Goal: Information Seeking & Learning: Learn about a topic

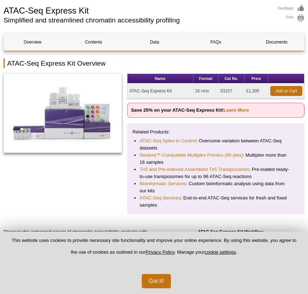
scroll to position [52, 0]
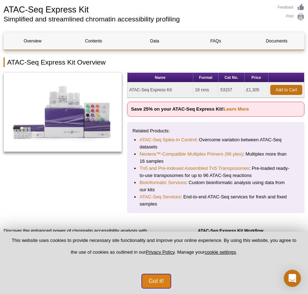
click at [158, 277] on button "Got it!" at bounding box center [157, 281] width 30 height 14
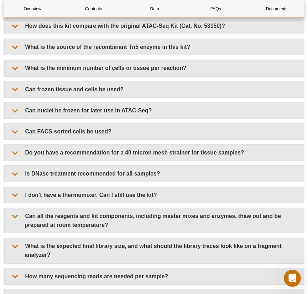
scroll to position [1505, 0]
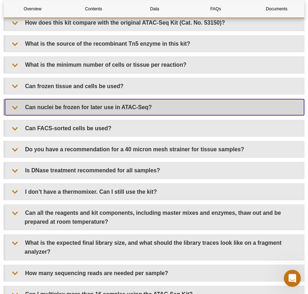
click at [143, 108] on summary "Can nuclei be frozen for later use in ATAC-Seq?" at bounding box center [154, 107] width 299 height 16
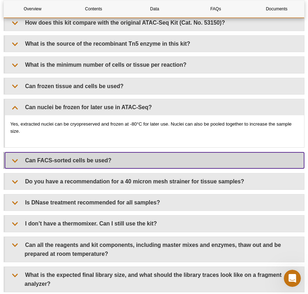
click at [112, 159] on summary "Can FACS-sorted cells be used?" at bounding box center [154, 160] width 299 height 16
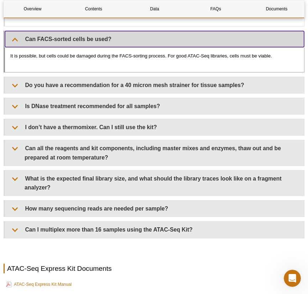
scroll to position [1626, 0]
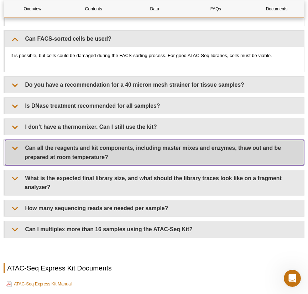
drag, startPoint x: 112, startPoint y: 159, endPoint x: 27, endPoint y: 154, distance: 84.6
click at [27, 154] on summary "Can all the reagents and kit components, including master mixes and enzymes, th…" at bounding box center [154, 152] width 299 height 25
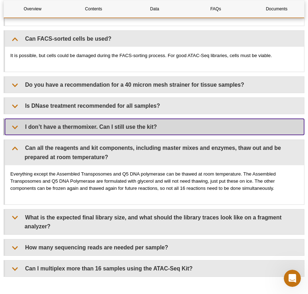
click at [44, 127] on summary "I don’t have a thermomixer. Can I still use the kit?" at bounding box center [154, 127] width 299 height 16
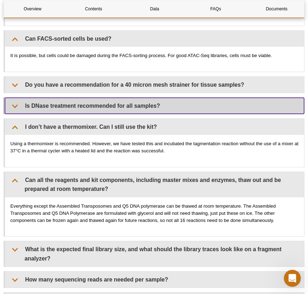
click at [47, 105] on summary "Is DNase treatment recommended for all samples?" at bounding box center [154, 106] width 299 height 16
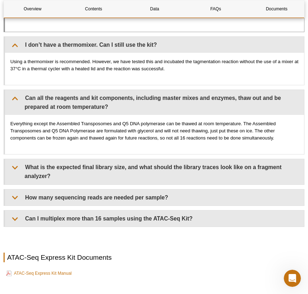
scroll to position [1748, 0]
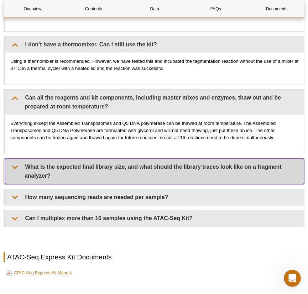
click at [42, 167] on summary "What is the expected final library size, and what should the library traces loo…" at bounding box center [154, 171] width 299 height 25
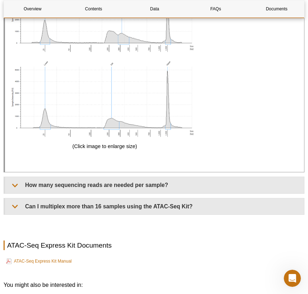
scroll to position [2146, 0]
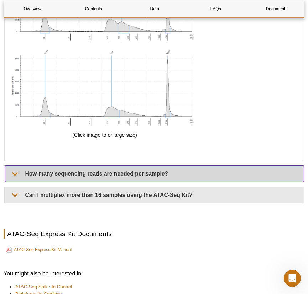
click at [41, 172] on summary "How many sequencing reads are needed per sample?" at bounding box center [154, 173] width 299 height 16
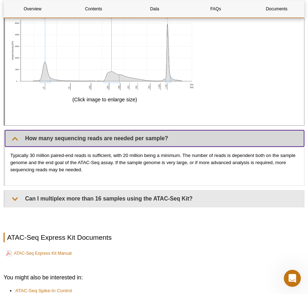
scroll to position [2181, 0]
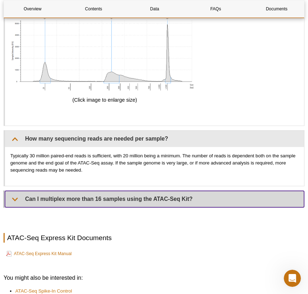
click at [74, 198] on summary "Can I multiplex more than 16 samples using the ATAC-Seq Kit?" at bounding box center [154, 199] width 299 height 16
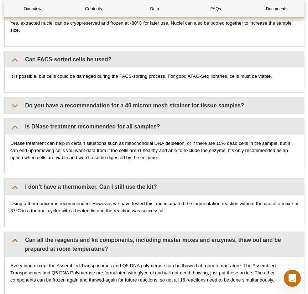
scroll to position [1599, 0]
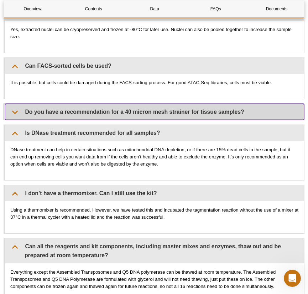
click at [125, 116] on summary "Do you have a recommendation for a 40 micron mesh strainer for tissue samples?" at bounding box center [154, 112] width 299 height 16
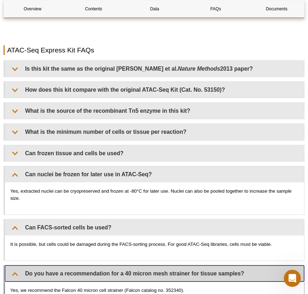
scroll to position [1438, 0]
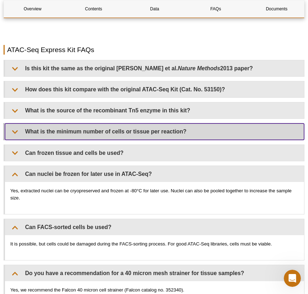
click at [126, 131] on summary "What is the minimum number of cells or tissue per reaction?" at bounding box center [154, 131] width 299 height 16
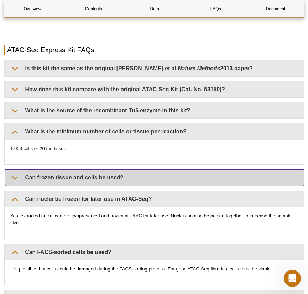
click at [118, 180] on summary "Can frozen tissue and cells be used?" at bounding box center [154, 177] width 299 height 16
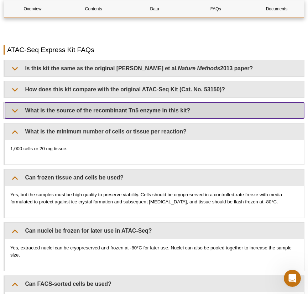
click at [102, 118] on summary "What is the source of the recombinant Tn5 enzyme in this kit?" at bounding box center [154, 110] width 299 height 16
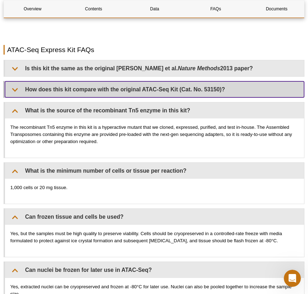
click at [120, 95] on summary "How does this kit compare with the original ATAC-Seq Kit (Cat. No. 53150)?" at bounding box center [154, 89] width 299 height 16
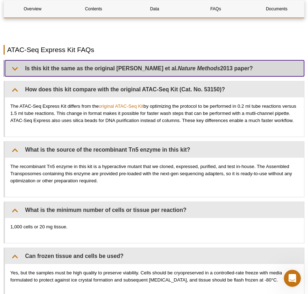
click at [107, 76] on summary "Is this kit the same as the original [PERSON_NAME] et al. Nature Methods 2013 p…" at bounding box center [154, 68] width 299 height 16
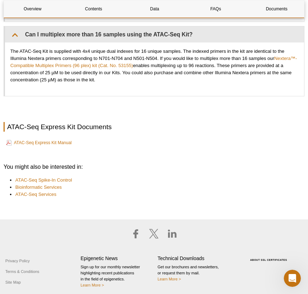
scroll to position [2543, 0]
click at [70, 179] on link "ATAC-Seq Spike-In Control" at bounding box center [43, 179] width 57 height 7
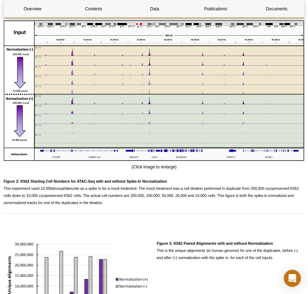
scroll to position [622, 0]
